Goal: Task Accomplishment & Management: Use online tool/utility

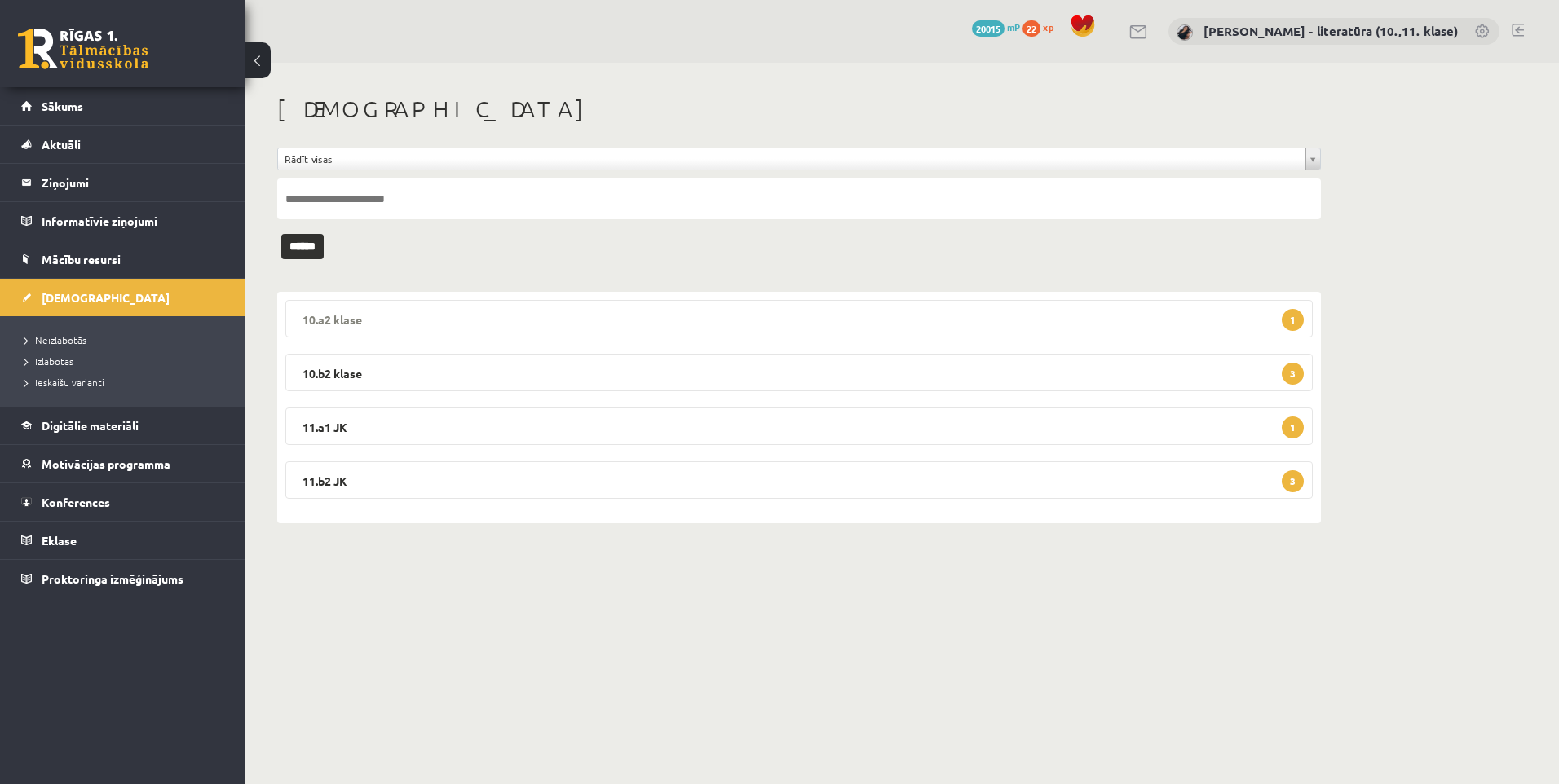
click at [387, 320] on legend "10.a2 klase 1" at bounding box center [799, 319] width 1027 height 38
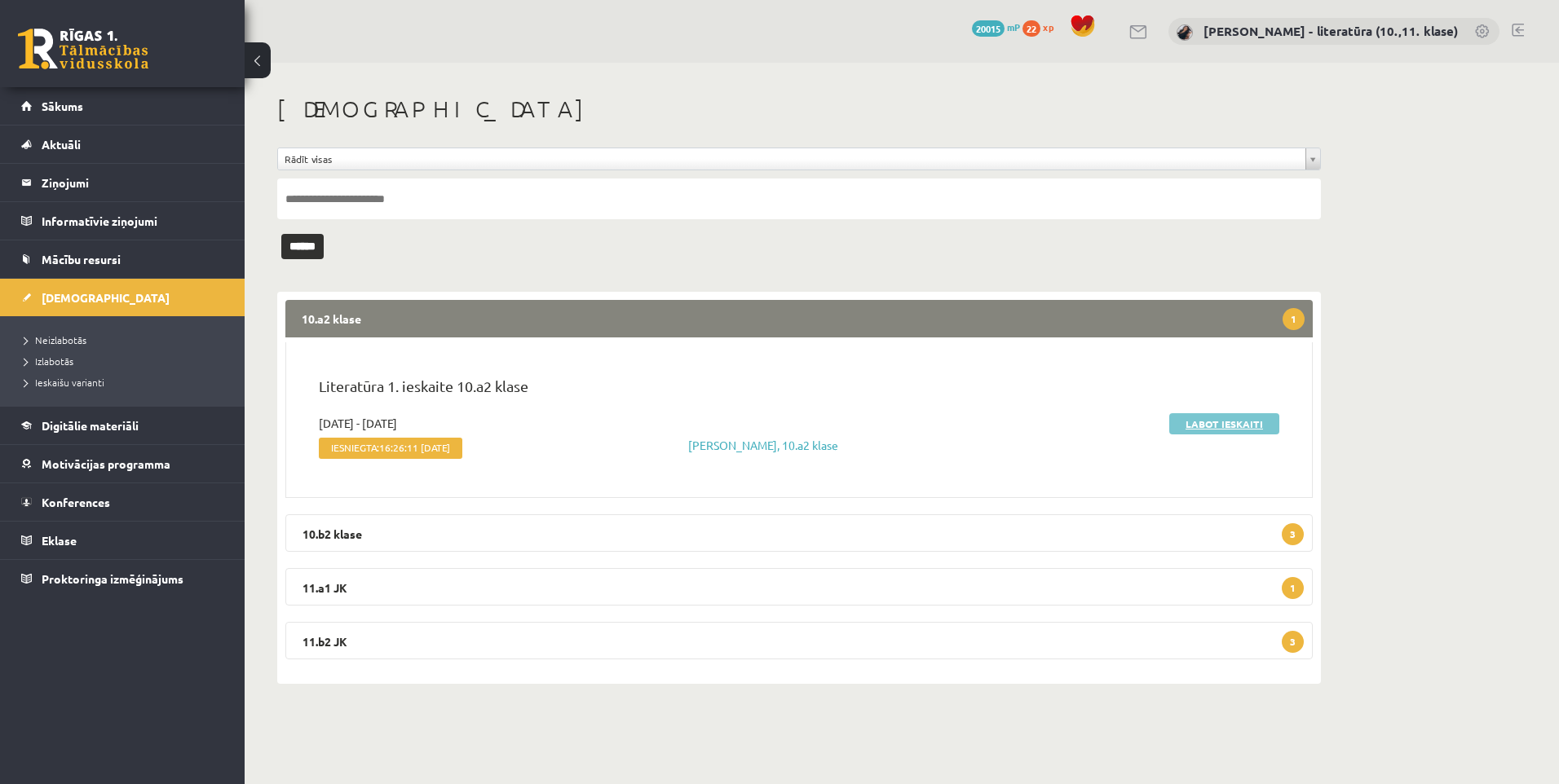
click at [1210, 426] on link "Labot ieskaiti" at bounding box center [1224, 423] width 110 height 22
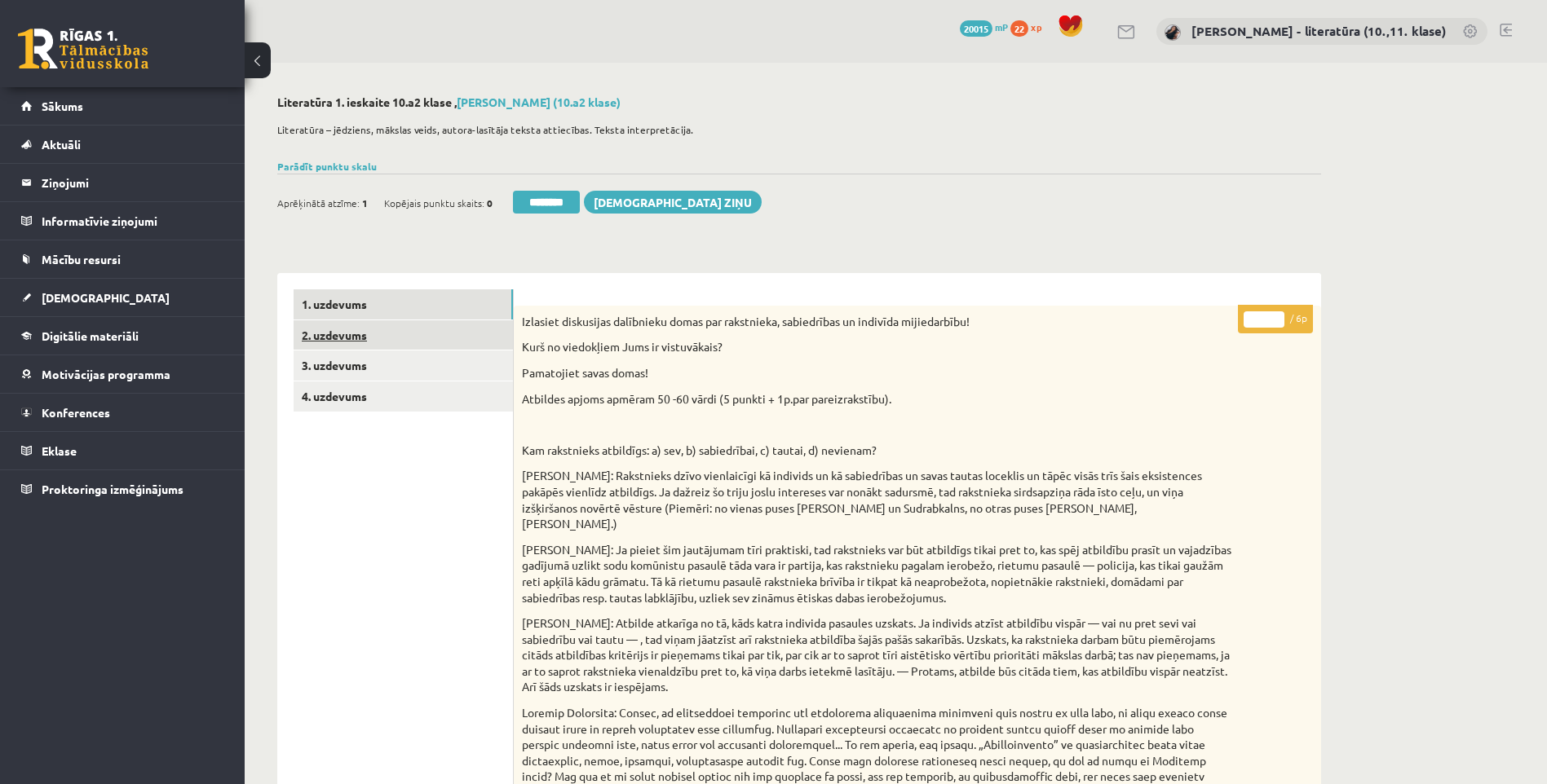
click at [348, 347] on link "2. uzdevums" at bounding box center [404, 335] width 220 height 30
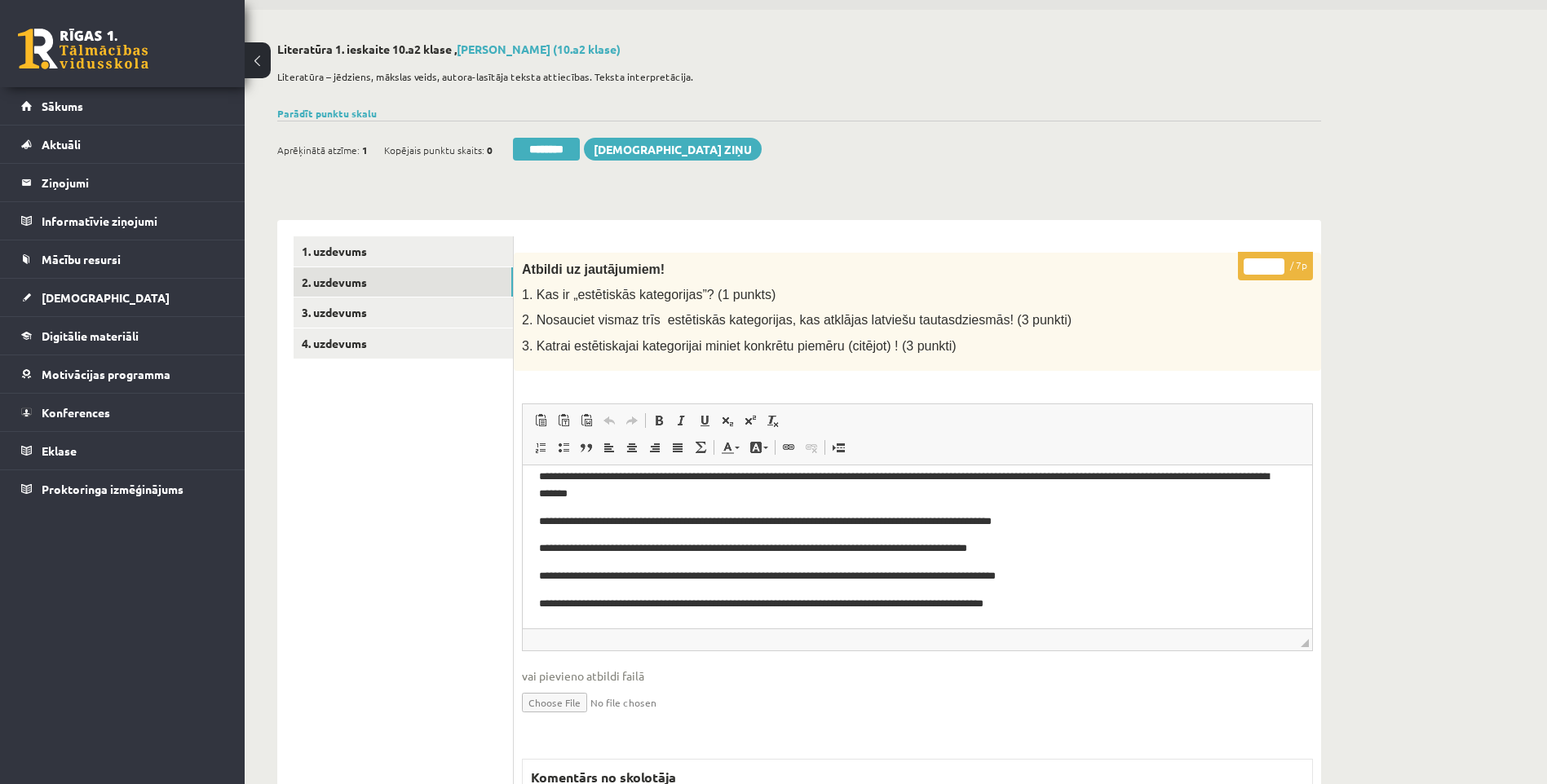
scroll to position [82, 0]
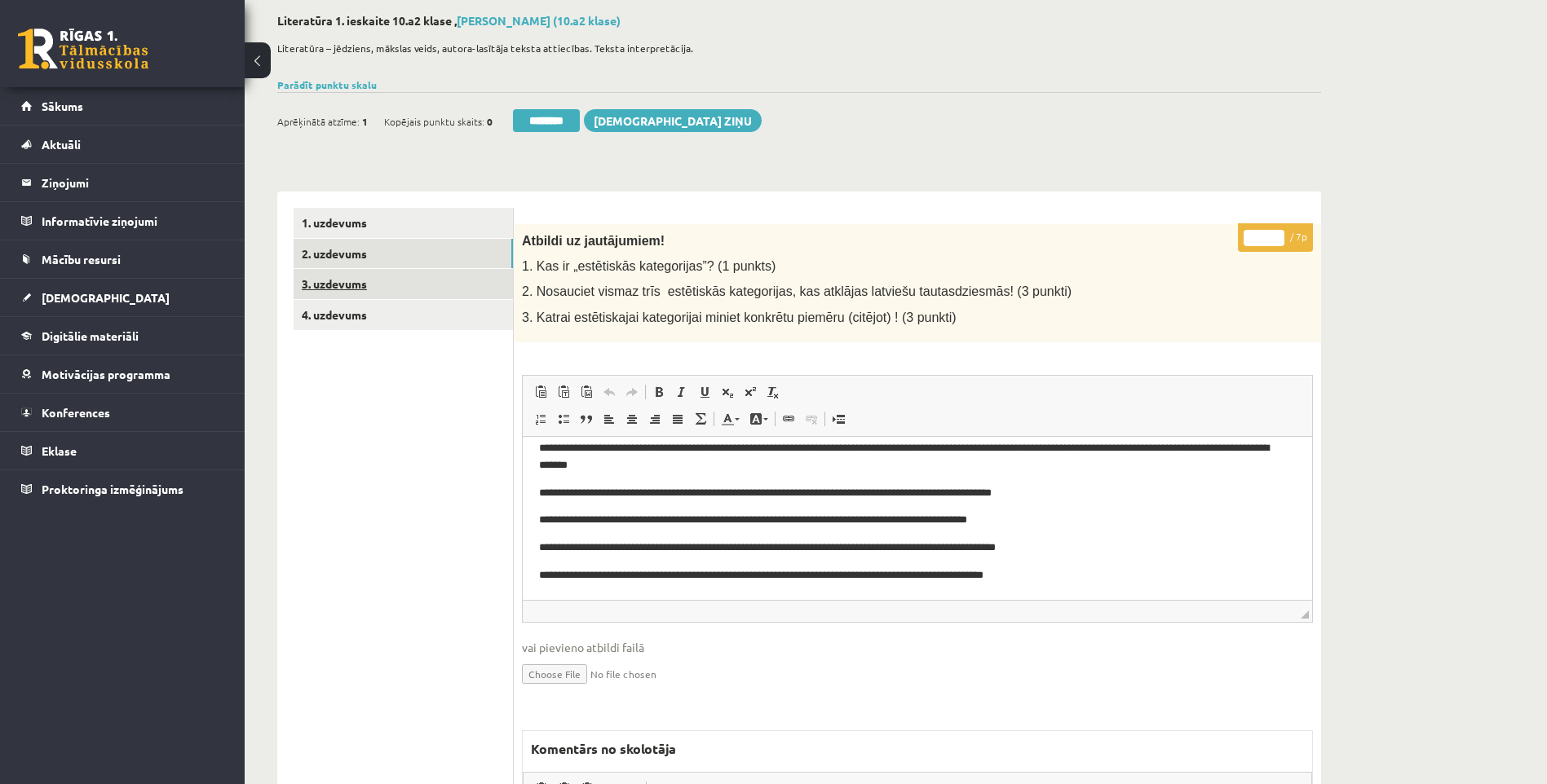
click at [389, 293] on link "3. uzdevums" at bounding box center [404, 284] width 220 height 30
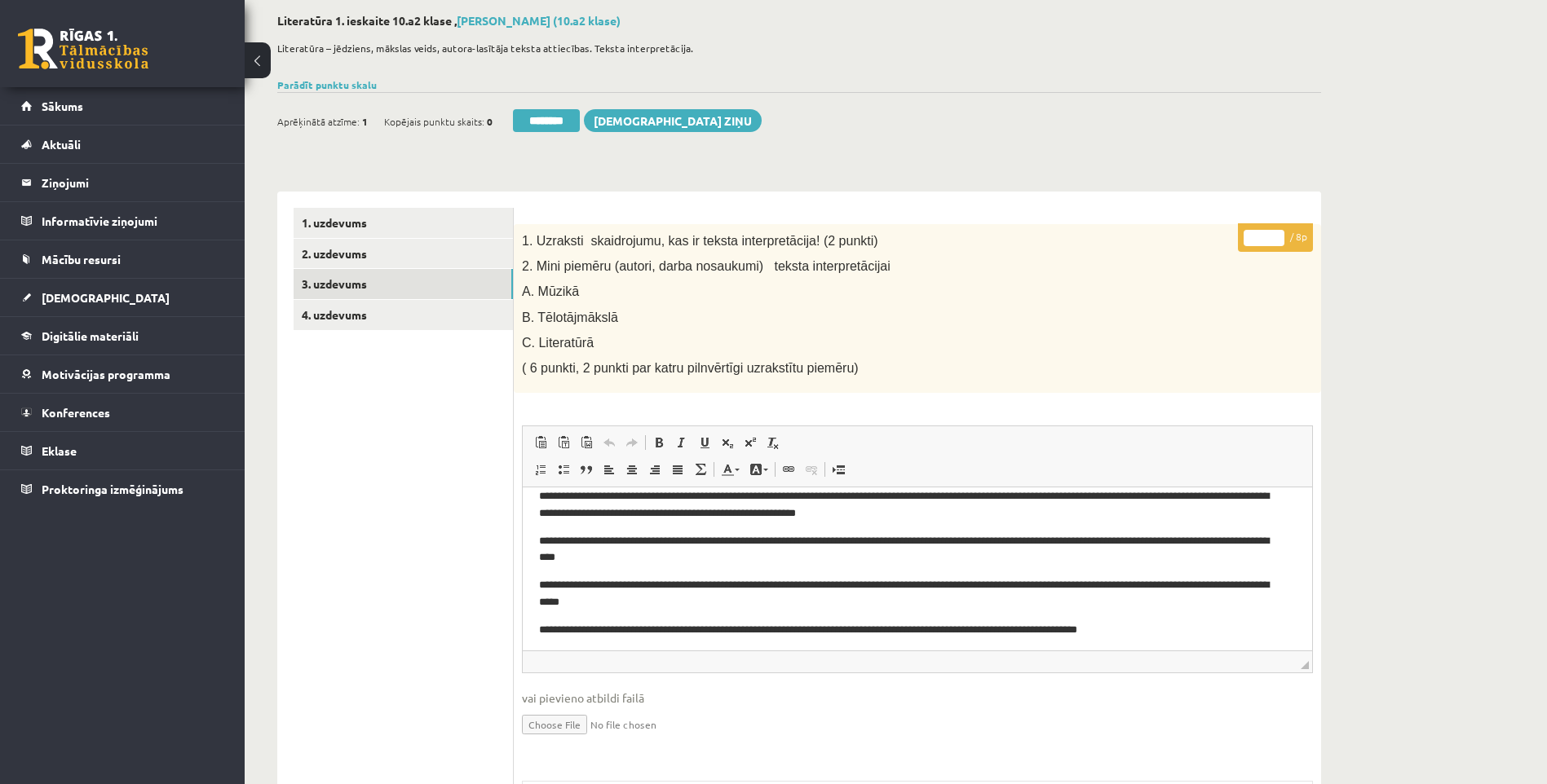
scroll to position [21, 0]
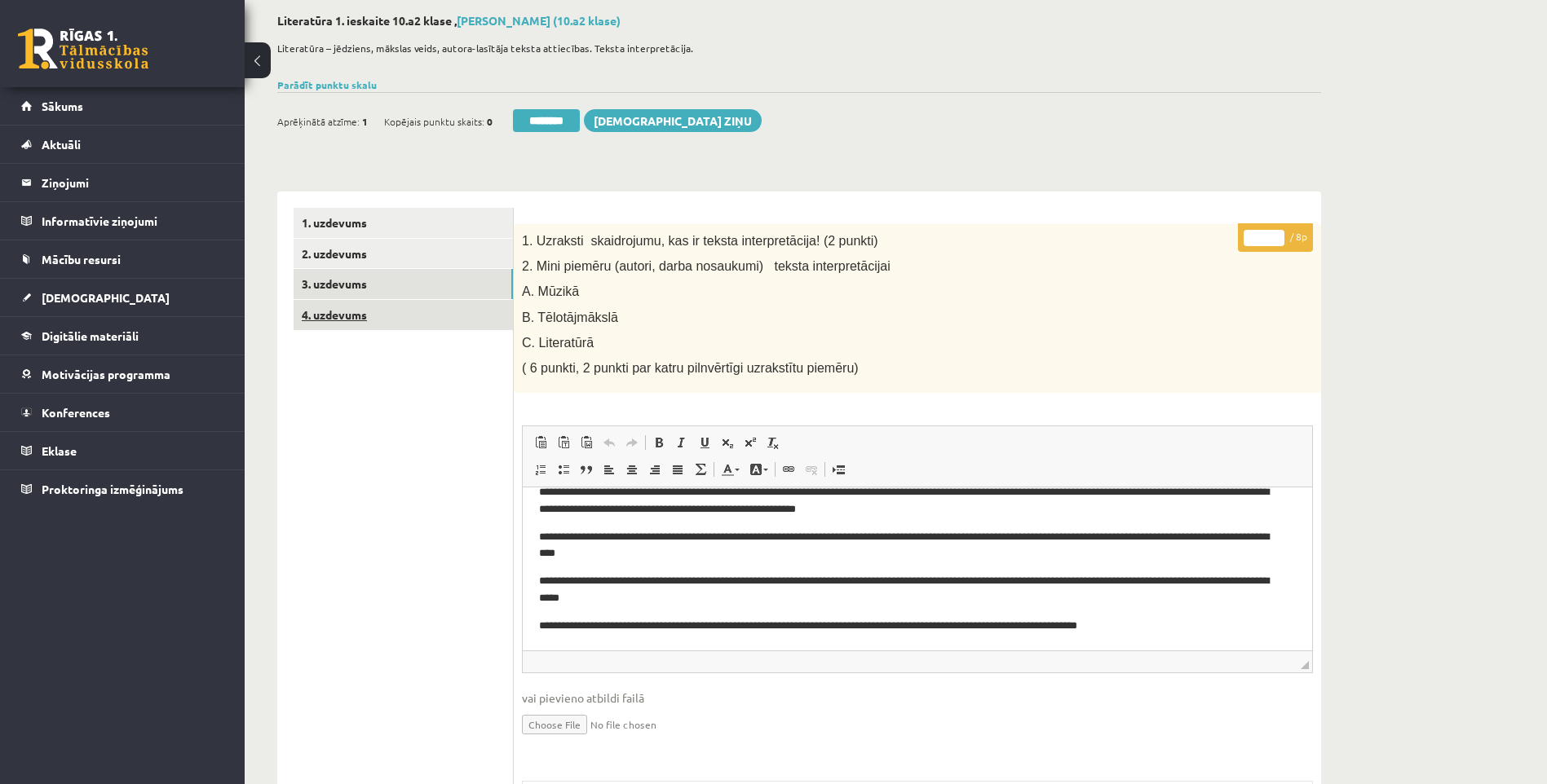
click at [388, 319] on link "4. uzdevums" at bounding box center [404, 315] width 220 height 30
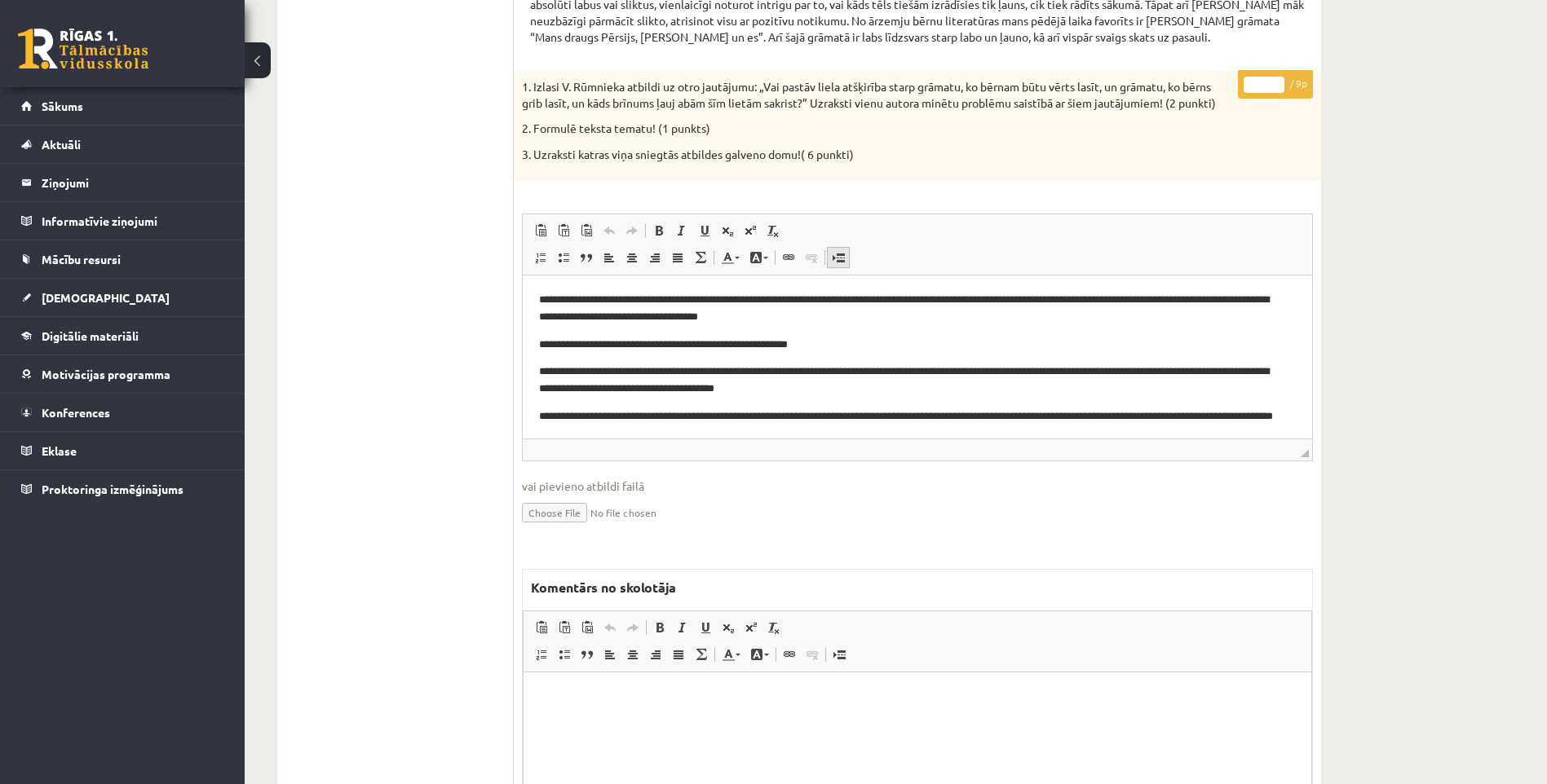
scroll to position [943, 0]
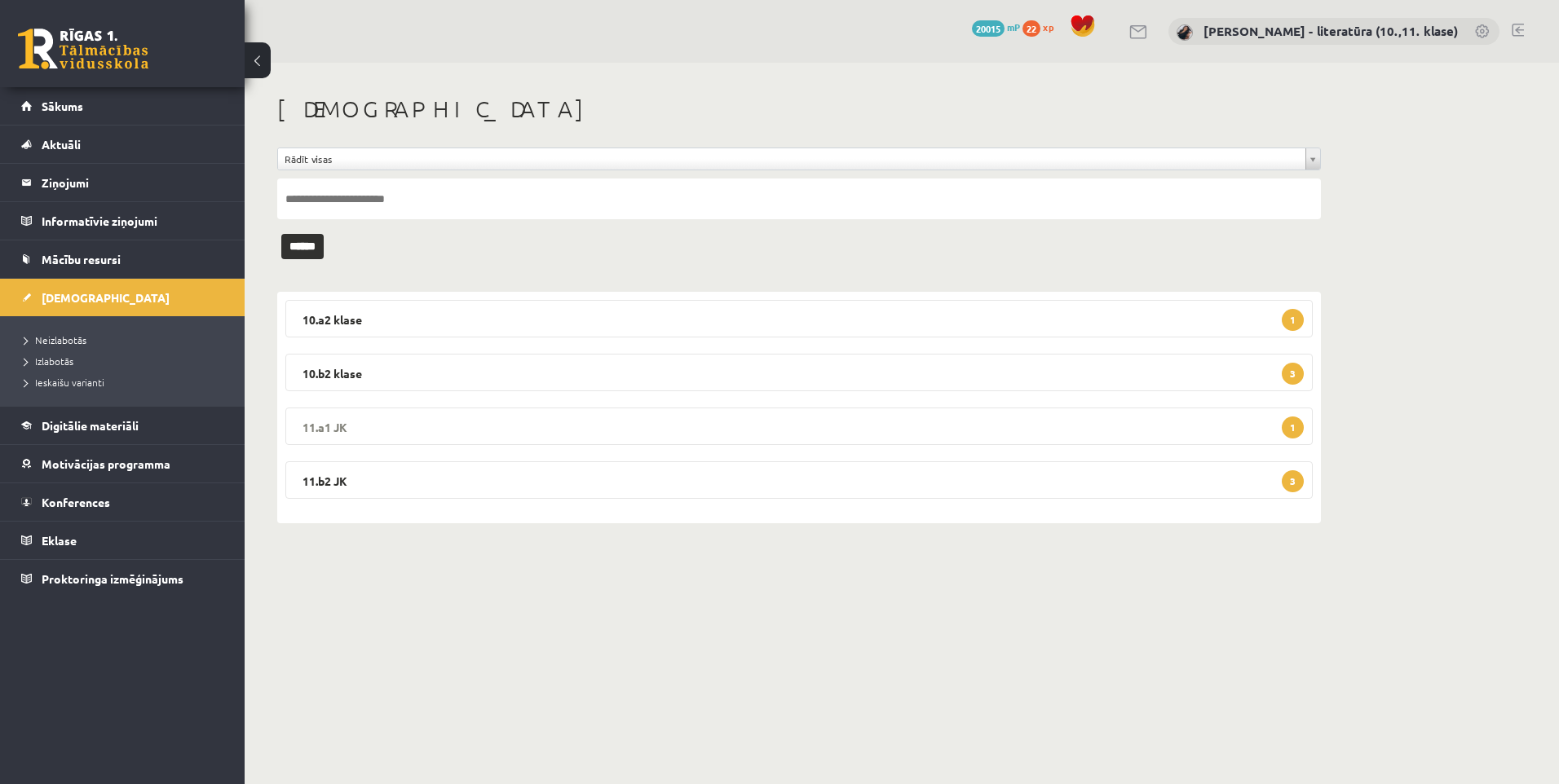
click at [415, 431] on legend "11.a1 JK 1" at bounding box center [799, 426] width 1027 height 38
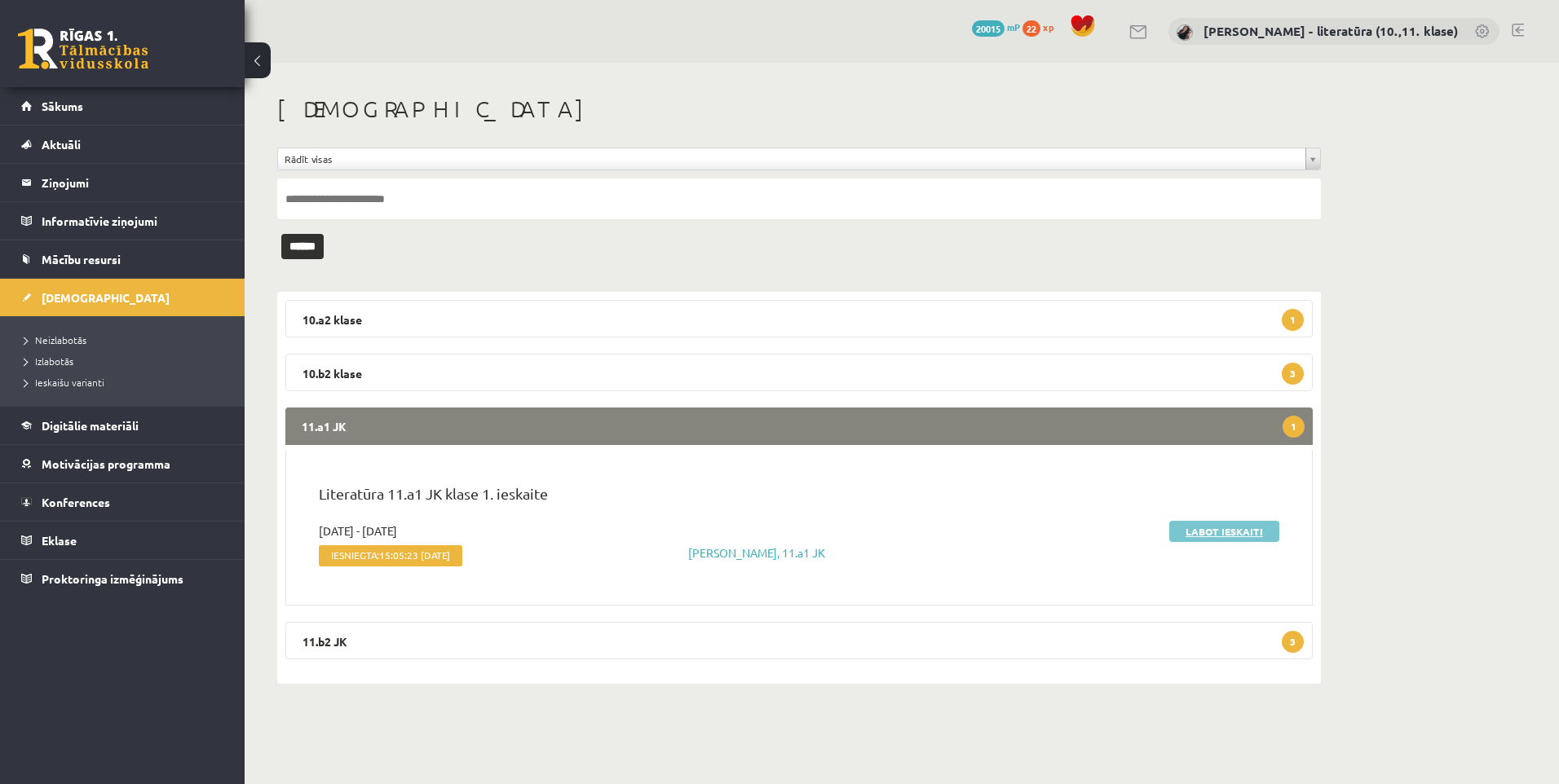
click at [1224, 536] on link "Labot ieskaiti" at bounding box center [1224, 531] width 110 height 22
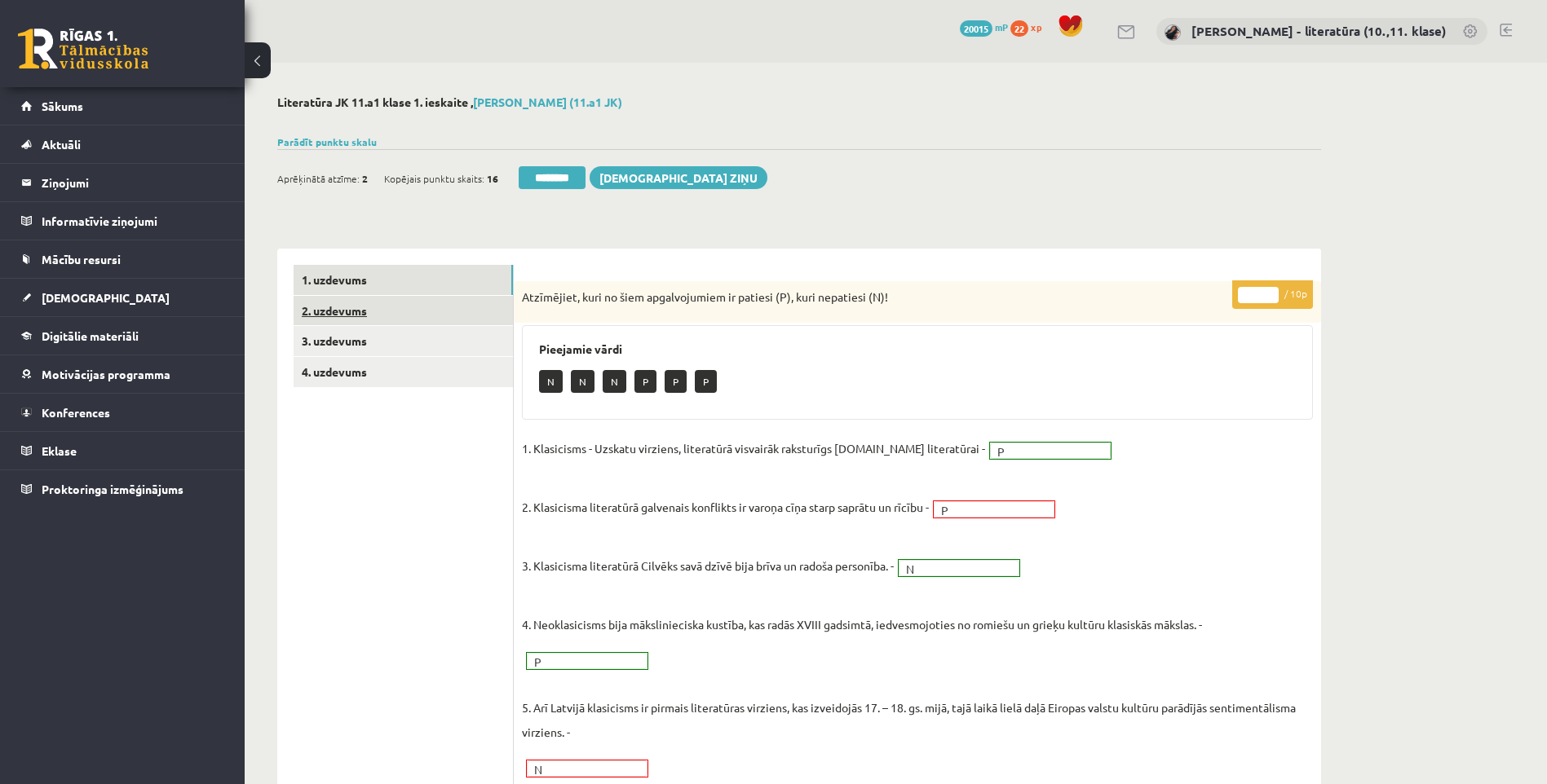
click at [385, 309] on link "2. uzdevums" at bounding box center [404, 311] width 220 height 30
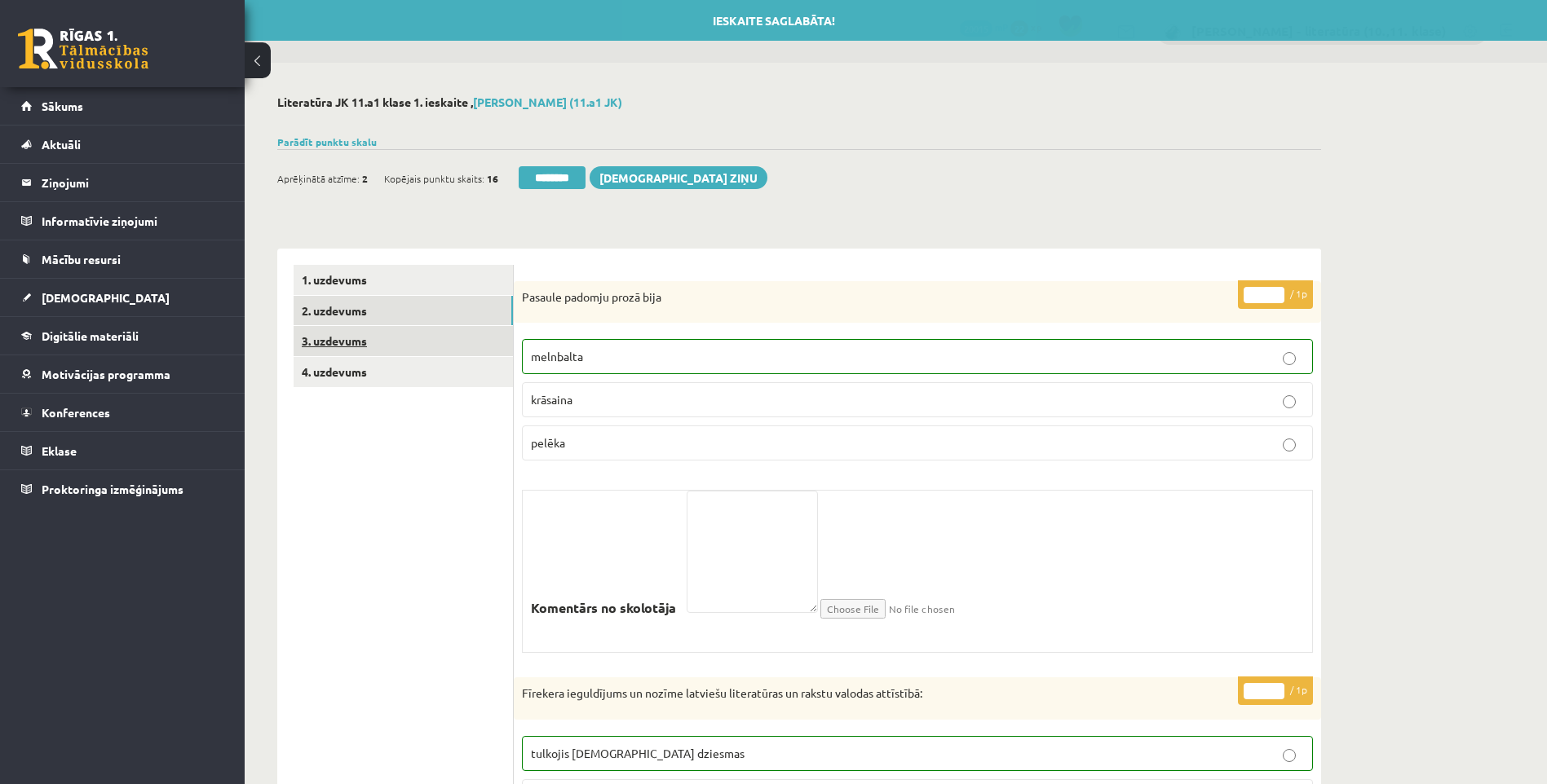
click at [381, 343] on link "3. uzdevums" at bounding box center [404, 341] width 220 height 30
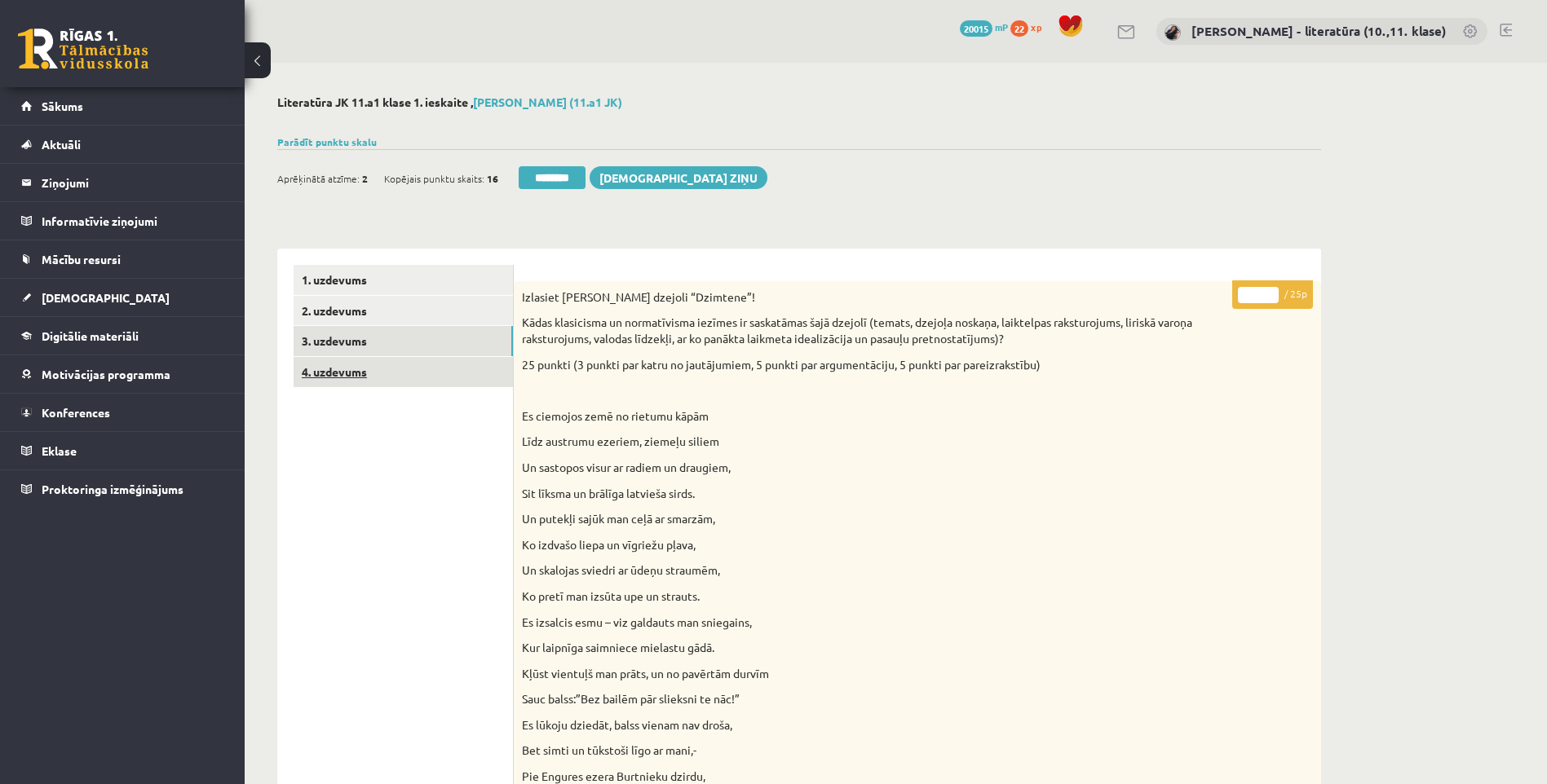
click at [418, 374] on link "4. uzdevums" at bounding box center [404, 372] width 220 height 30
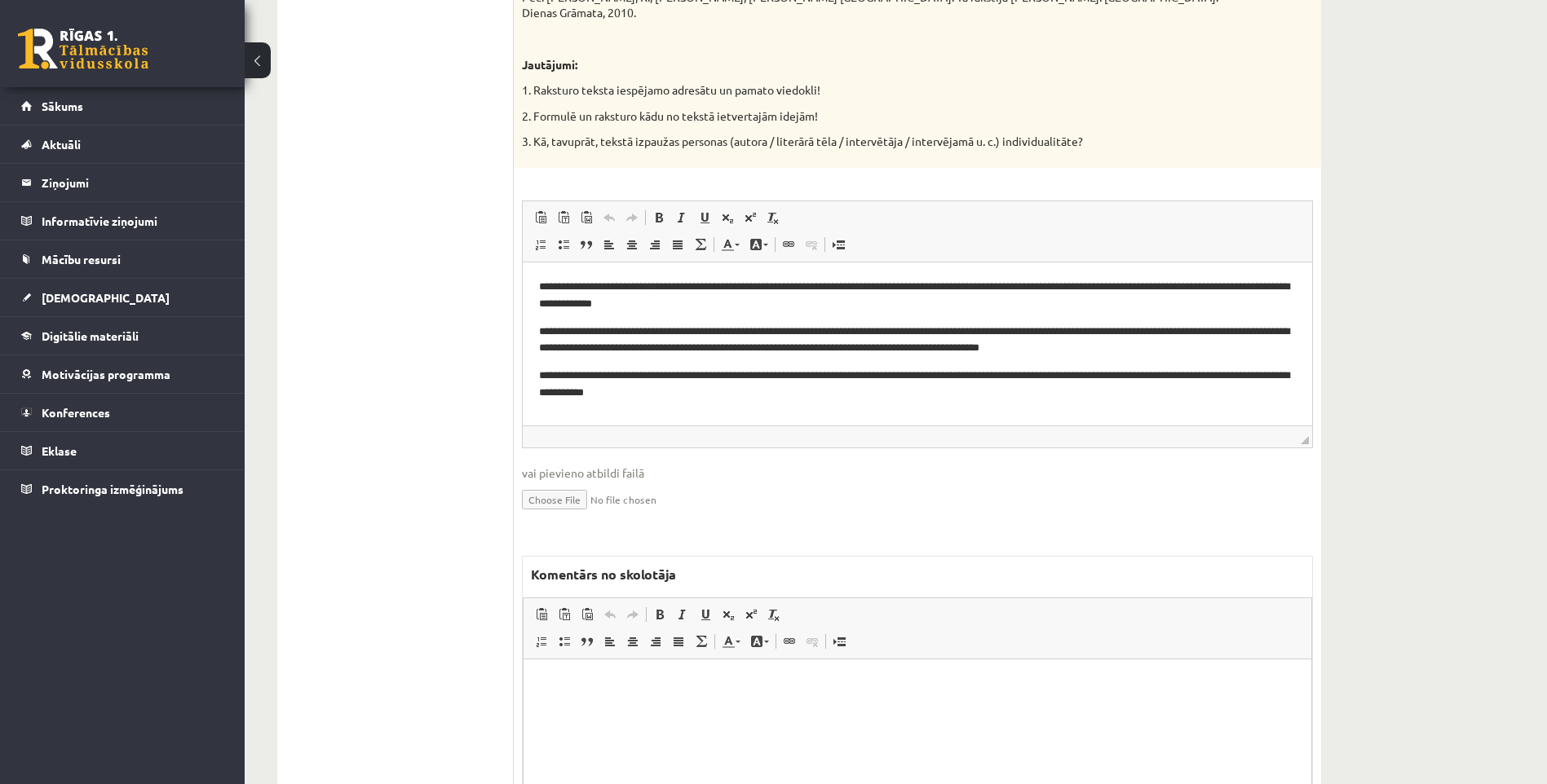
scroll to position [1782, 0]
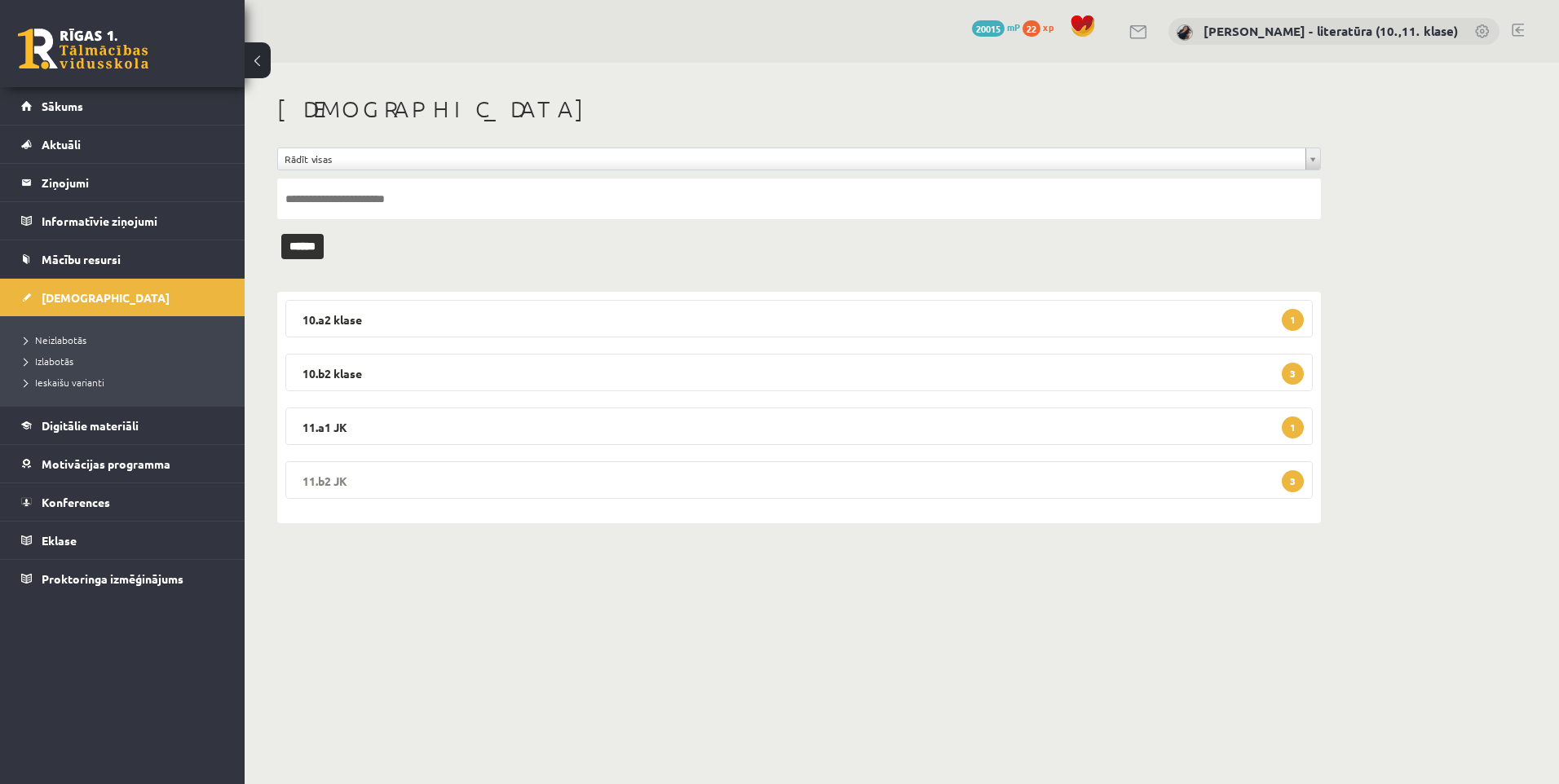
click at [408, 490] on legend "11.b2 JK 3" at bounding box center [799, 481] width 1027 height 38
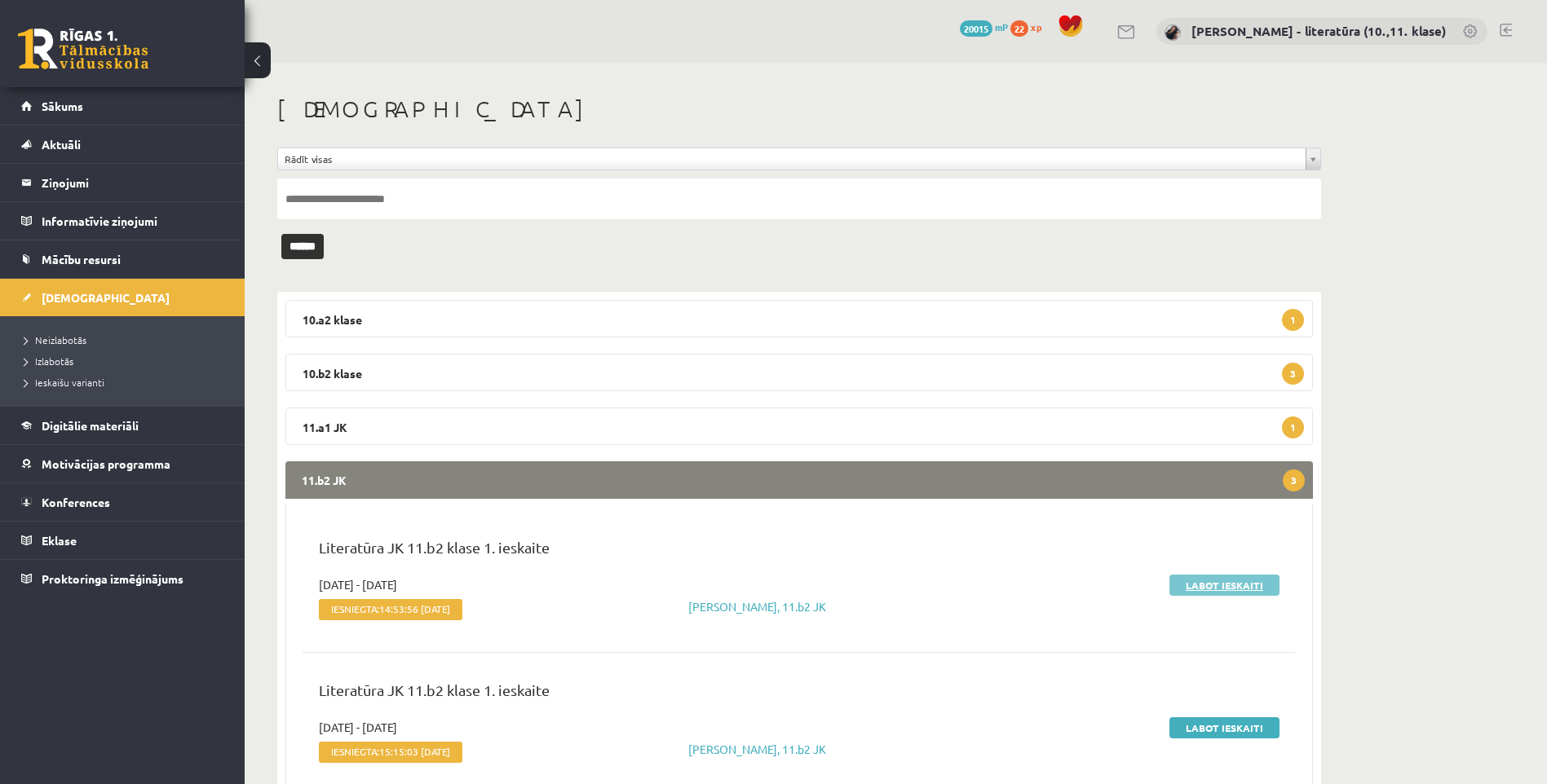
click at [1245, 593] on link "Labot ieskaiti" at bounding box center [1224, 585] width 110 height 22
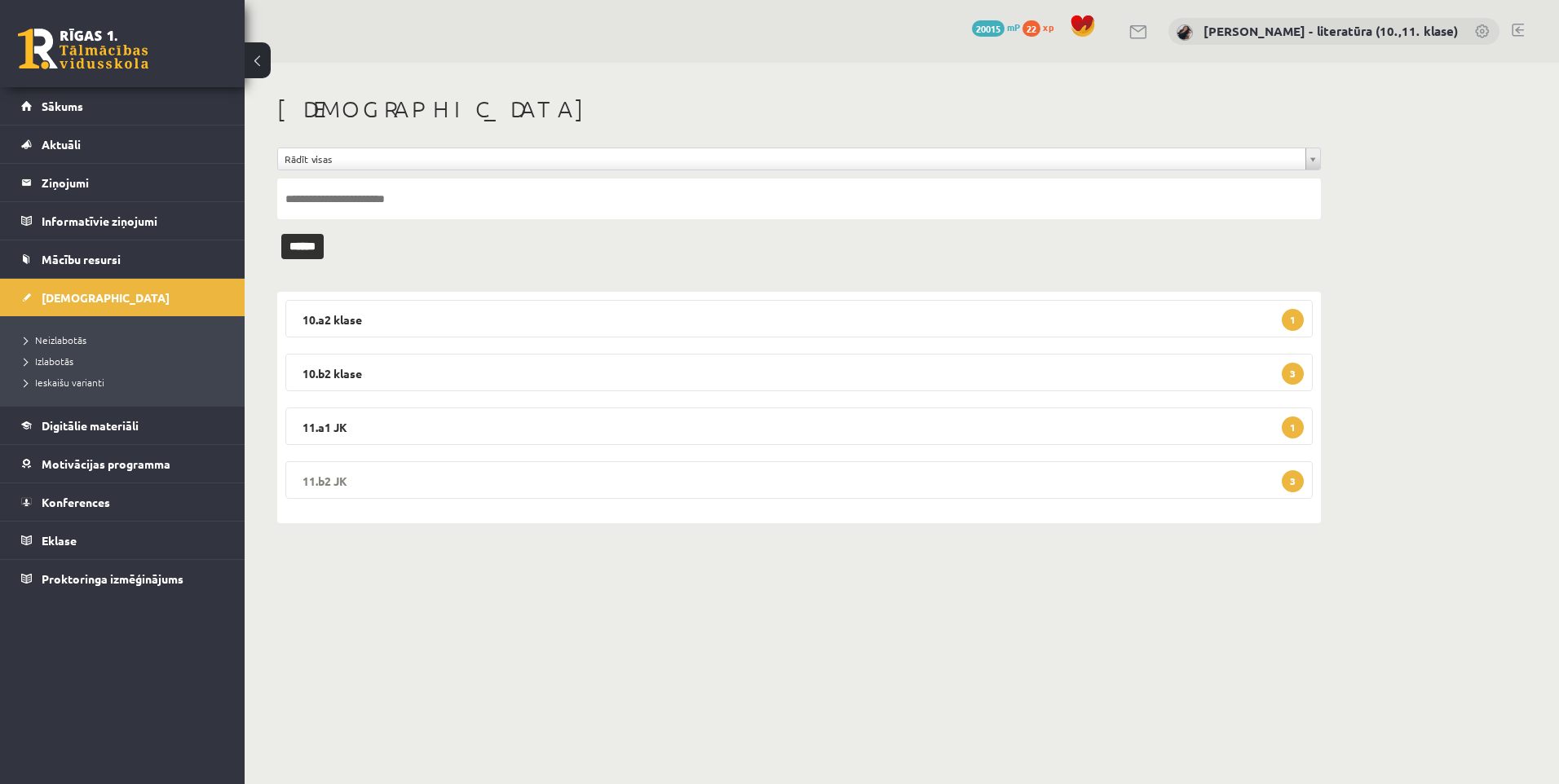
click at [501, 491] on legend "11.b2 JK 3" at bounding box center [799, 481] width 1027 height 38
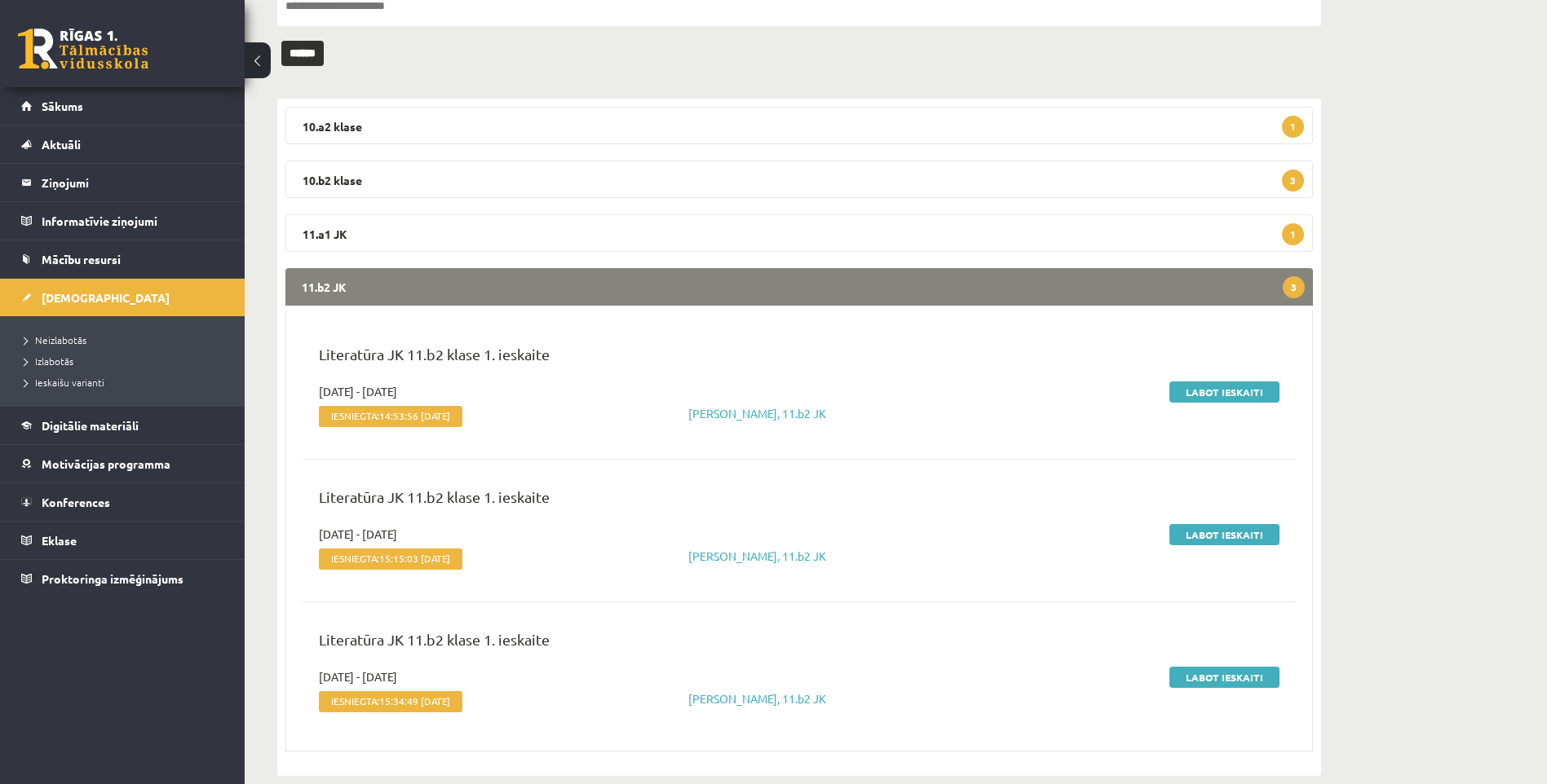
scroll to position [218, 0]
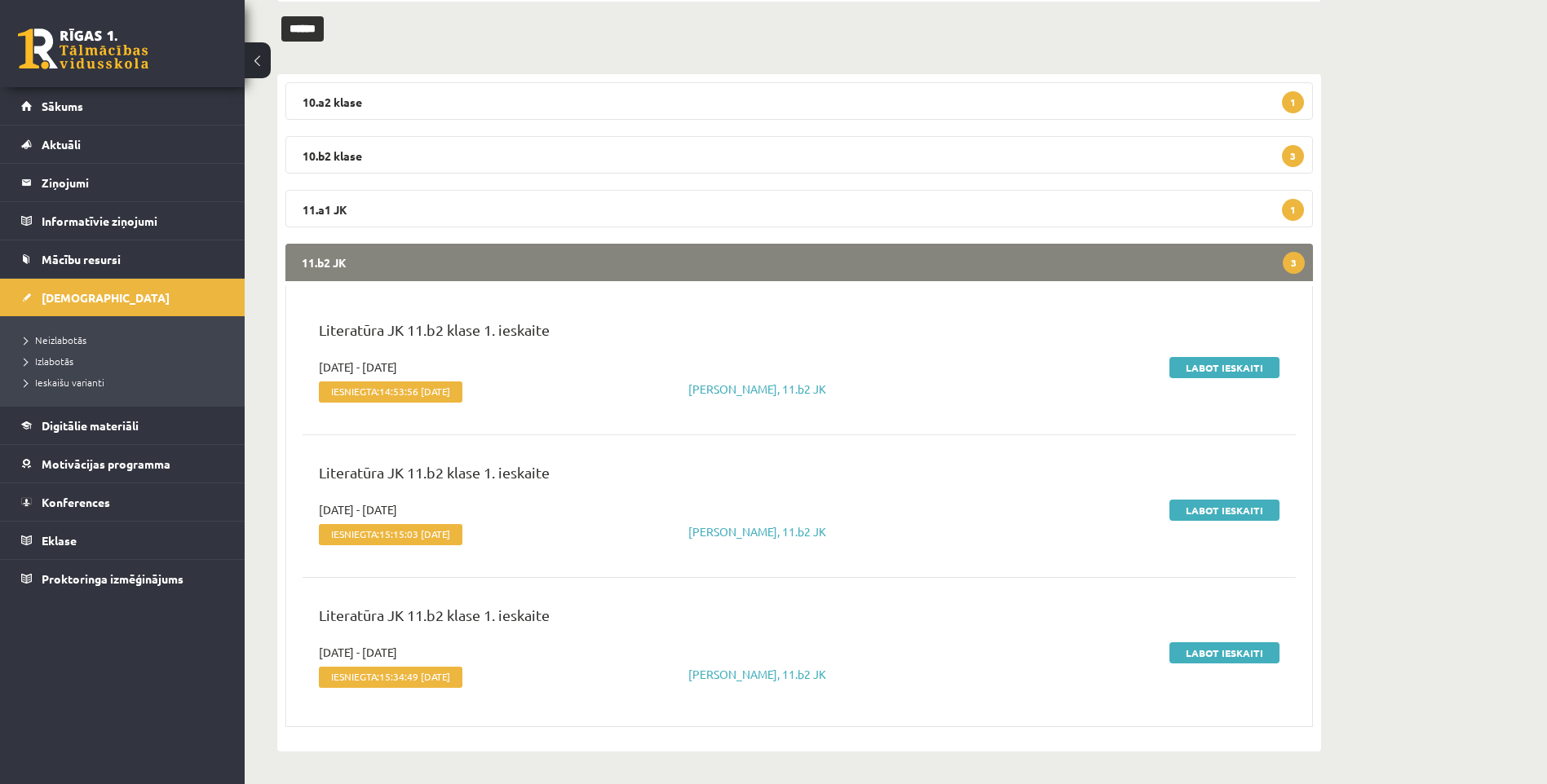
click at [598, 264] on legend "11.b2 JK 3" at bounding box center [799, 263] width 1028 height 38
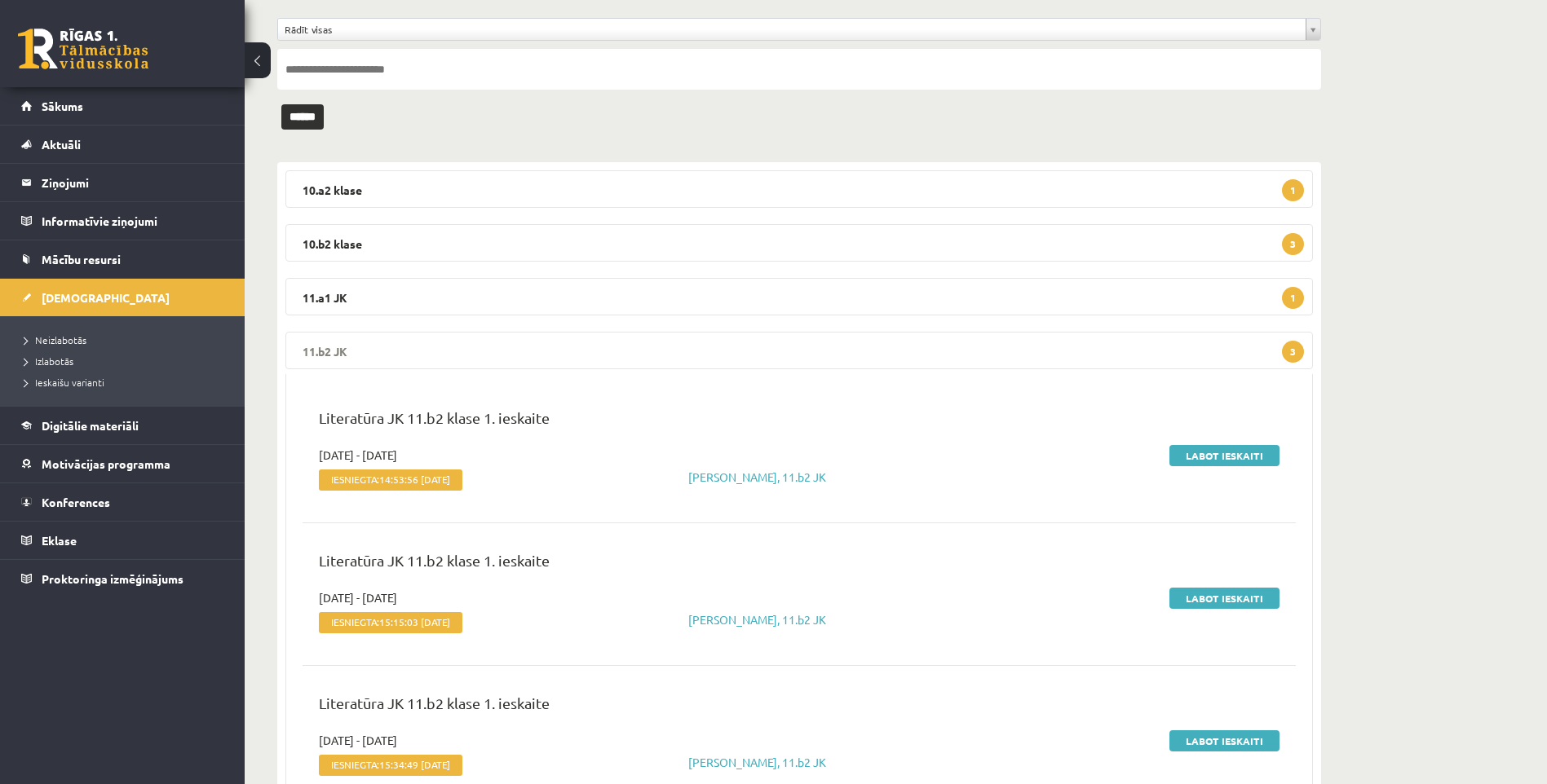
scroll to position [0, 0]
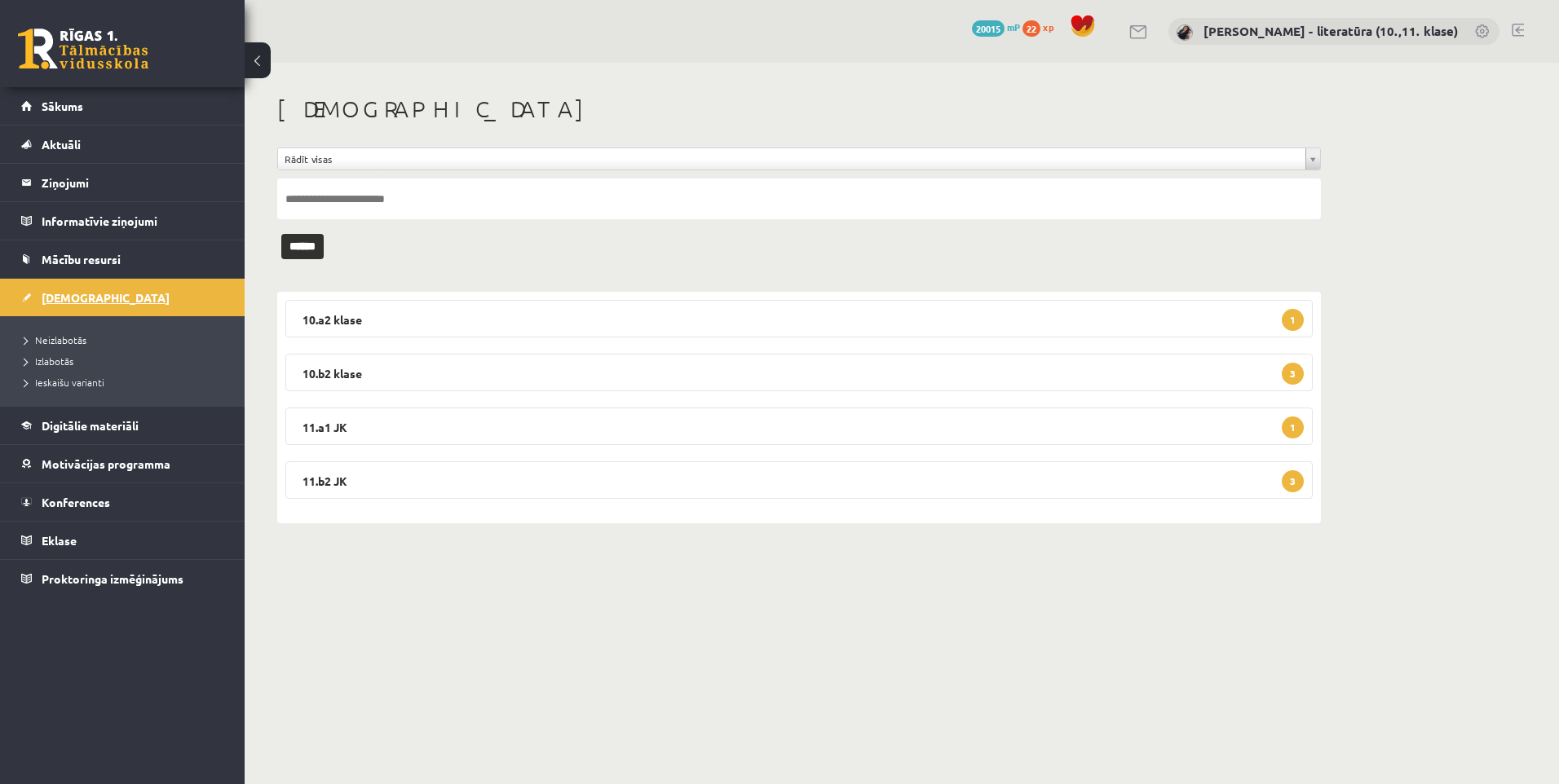
click at [105, 297] on link "[DEMOGRAPHIC_DATA]" at bounding box center [123, 298] width 203 height 38
click at [88, 346] on link "Neizlabotās" at bounding box center [126, 340] width 204 height 15
click at [58, 375] on li "Ieskaišu varianti" at bounding box center [126, 382] width 204 height 22
click at [59, 385] on span "Ieskaišu varianti" at bounding box center [70, 382] width 93 height 13
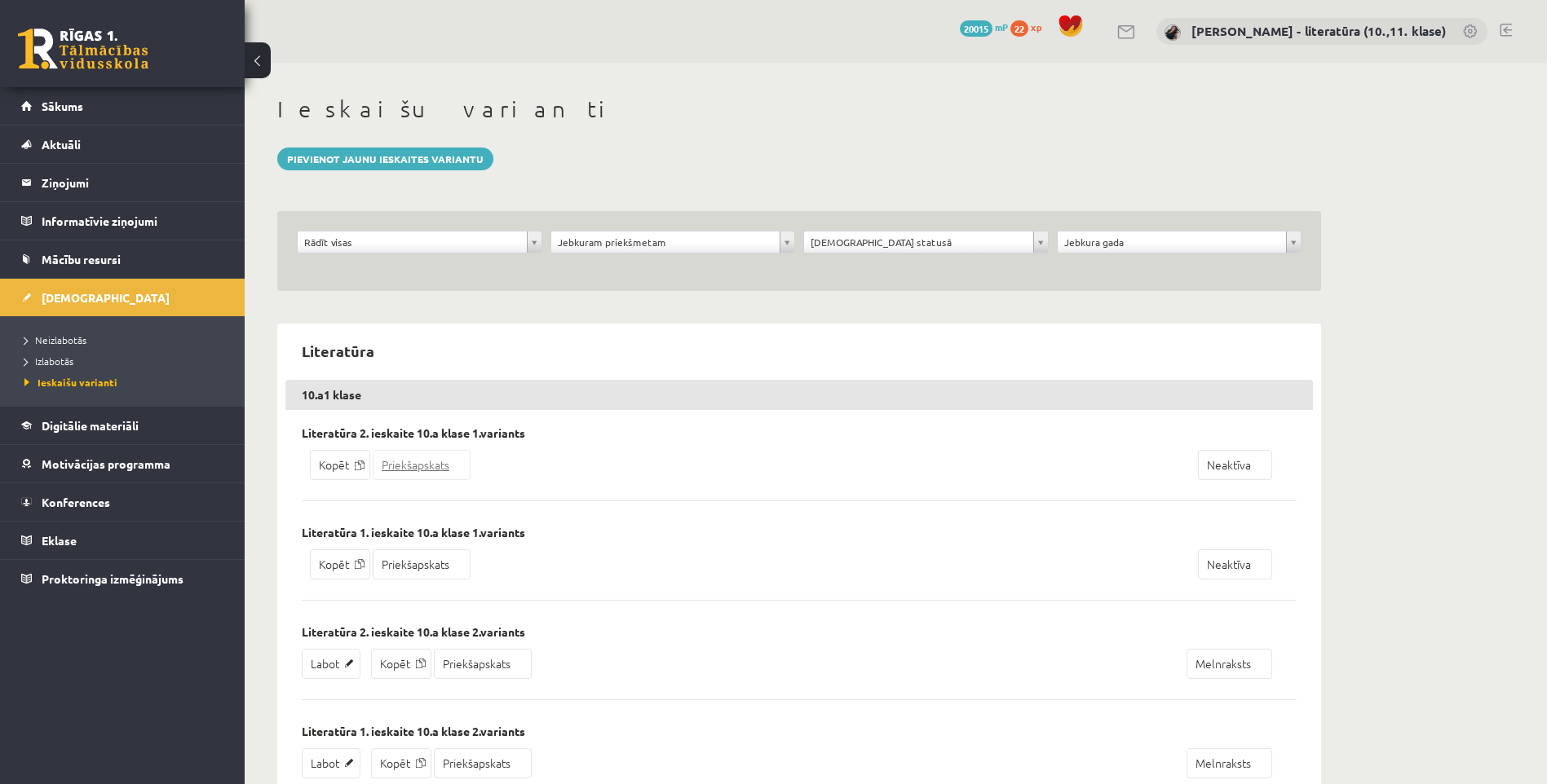
click at [425, 463] on link "Priekšapskats" at bounding box center [422, 465] width 98 height 30
